Goal: Task Accomplishment & Management: Use online tool/utility

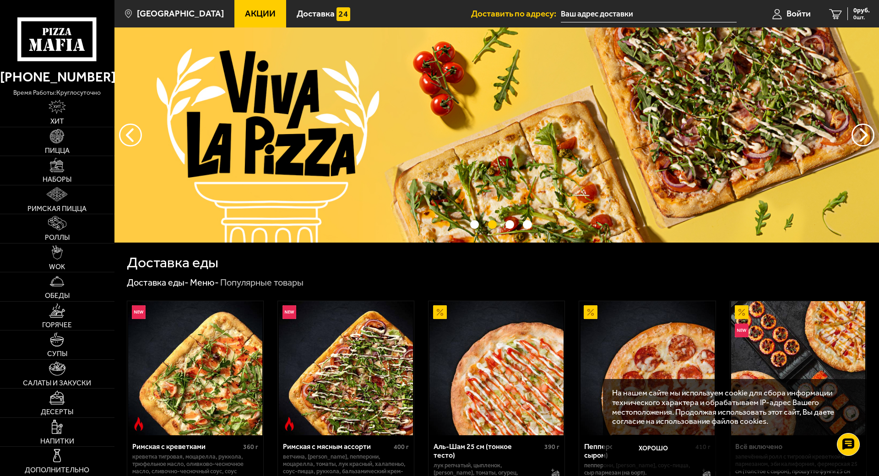
click at [600, 9] on input "text" at bounding box center [649, 13] width 176 height 17
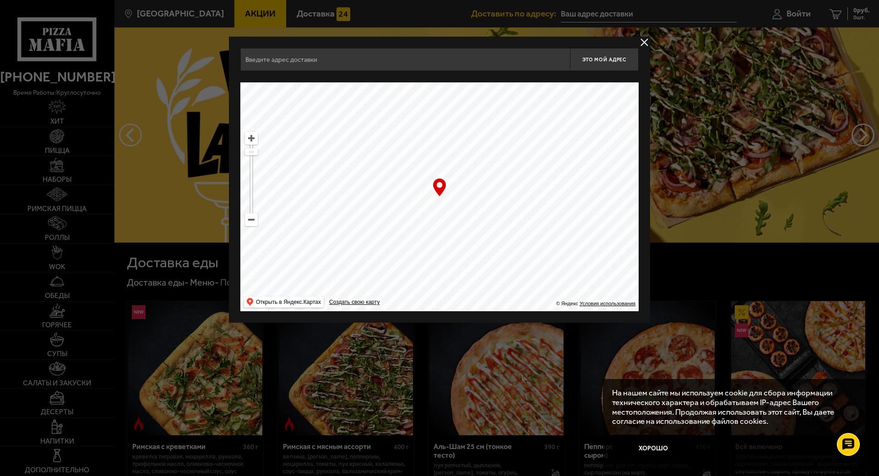
drag, startPoint x: 480, startPoint y: 132, endPoint x: 379, endPoint y: 252, distance: 156.7
click at [380, 252] on ymaps at bounding box center [439, 196] width 398 height 229
drag, startPoint x: 505, startPoint y: 147, endPoint x: 457, endPoint y: 217, distance: 84.6
click at [458, 238] on ymaps at bounding box center [439, 196] width 398 height 229
click at [251, 222] on ymaps at bounding box center [251, 220] width 12 height 12
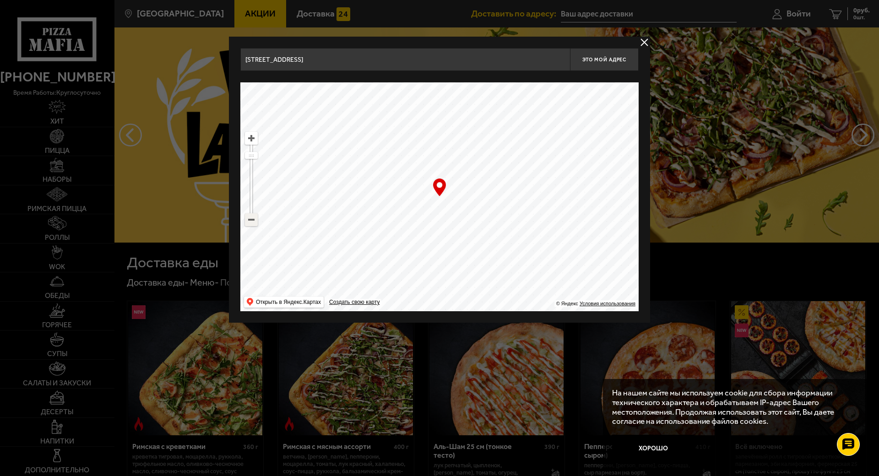
click at [252, 220] on ymaps at bounding box center [251, 220] width 12 height 12
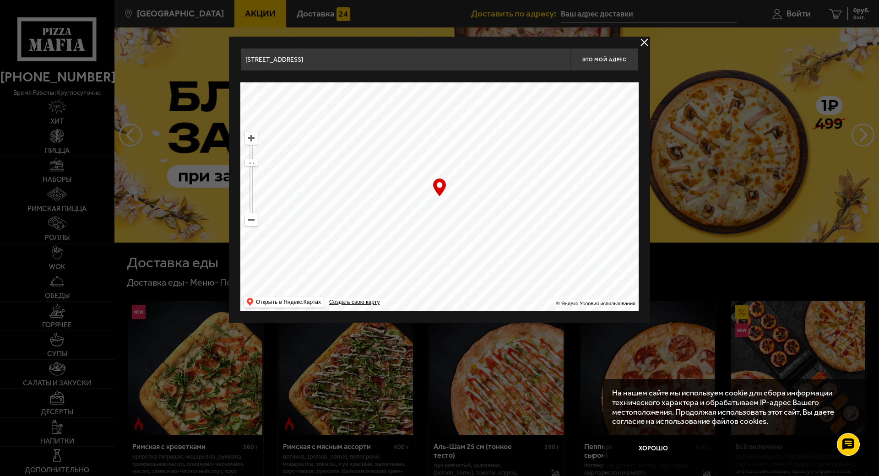
drag, startPoint x: 506, startPoint y: 204, endPoint x: 474, endPoint y: 233, distance: 43.1
click at [481, 234] on ymaps at bounding box center [439, 196] width 398 height 229
drag, startPoint x: 474, startPoint y: 157, endPoint x: 481, endPoint y: 232, distance: 75.5
click at [485, 236] on ymaps at bounding box center [439, 196] width 398 height 229
drag, startPoint x: 486, startPoint y: 176, endPoint x: 462, endPoint y: 254, distance: 81.6
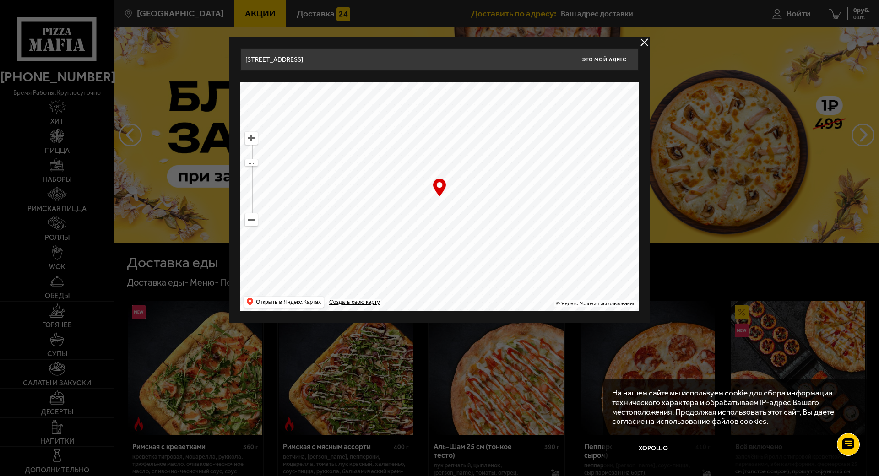
click at [463, 253] on ymaps at bounding box center [439, 196] width 398 height 229
drag, startPoint x: 480, startPoint y: 187, endPoint x: 375, endPoint y: 244, distance: 119.9
click at [376, 242] on ymaps at bounding box center [439, 196] width 398 height 229
drag, startPoint x: 491, startPoint y: 174, endPoint x: 458, endPoint y: 255, distance: 87.3
click at [458, 255] on ymaps at bounding box center [439, 196] width 398 height 229
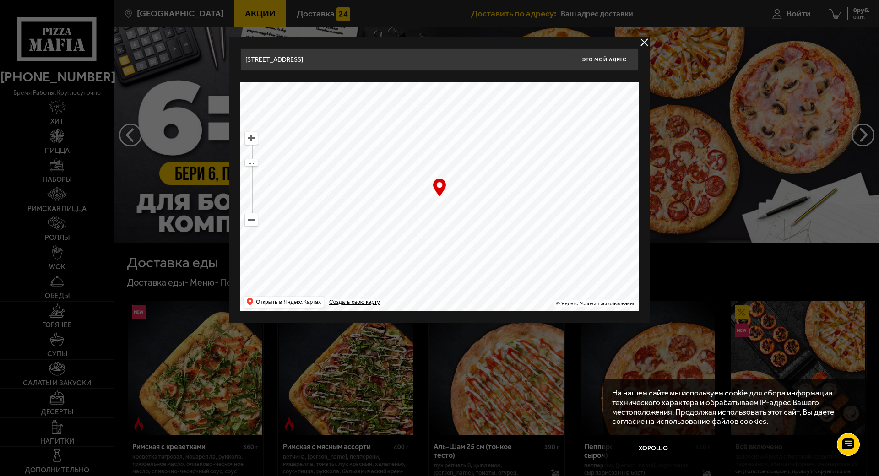
click at [249, 140] on ymaps at bounding box center [251, 138] width 12 height 12
type input "[STREET_ADDRESS]"
drag, startPoint x: 379, startPoint y: 142, endPoint x: 532, endPoint y: 233, distance: 177.8
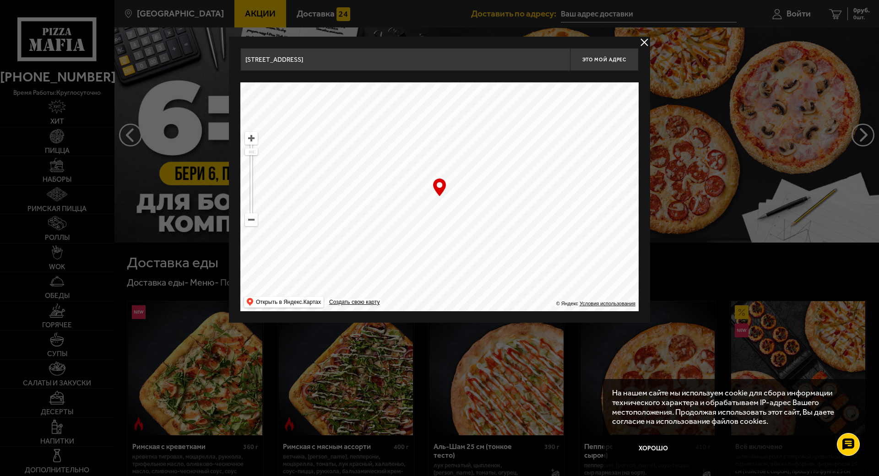
click at [532, 234] on ymaps at bounding box center [439, 196] width 398 height 229
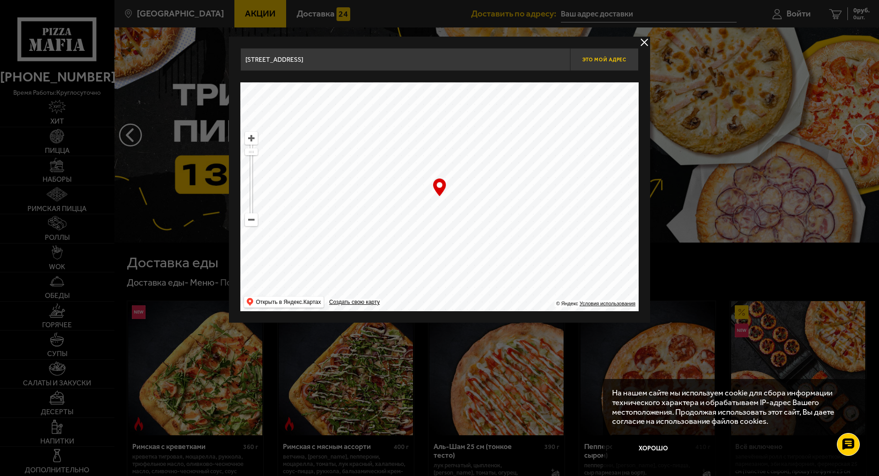
click at [600, 65] on button "Это мой адрес" at bounding box center [604, 59] width 69 height 23
